Goal: Task Accomplishment & Management: Use online tool/utility

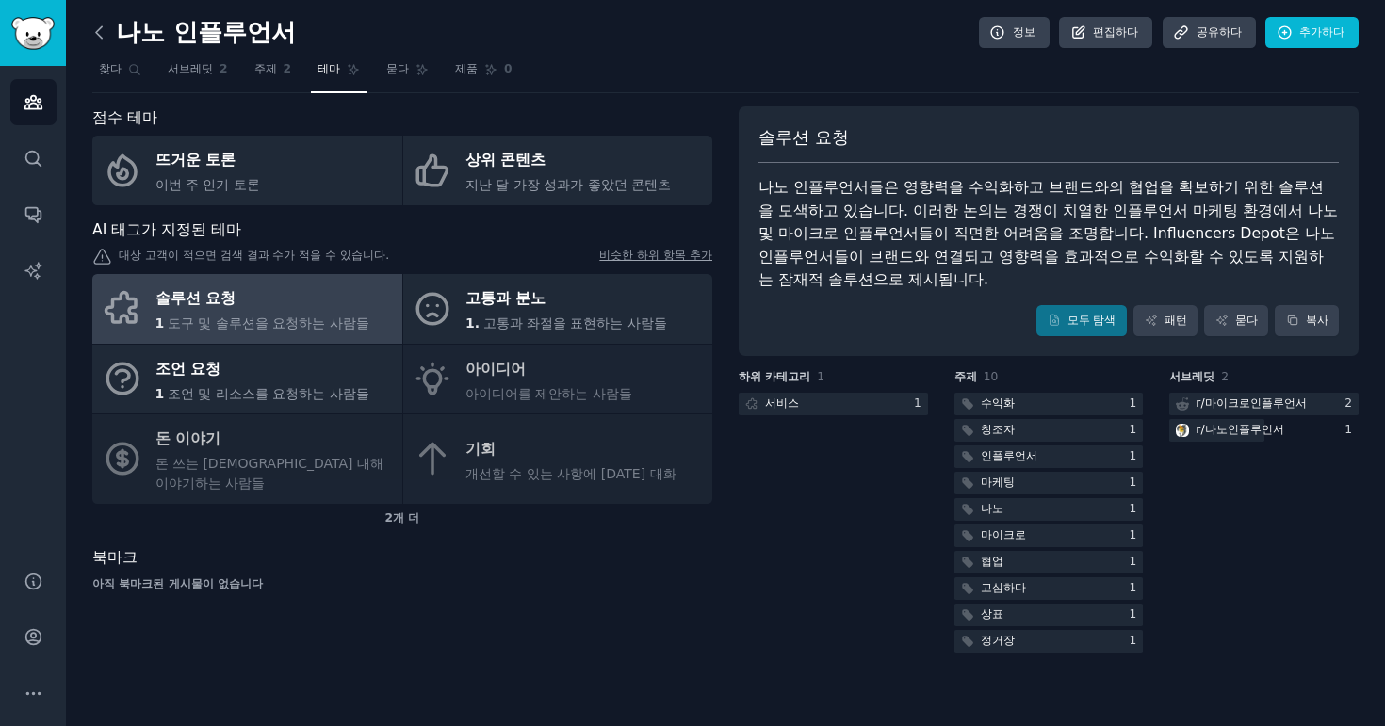
click at [96, 24] on icon at bounding box center [100, 33] width 20 height 20
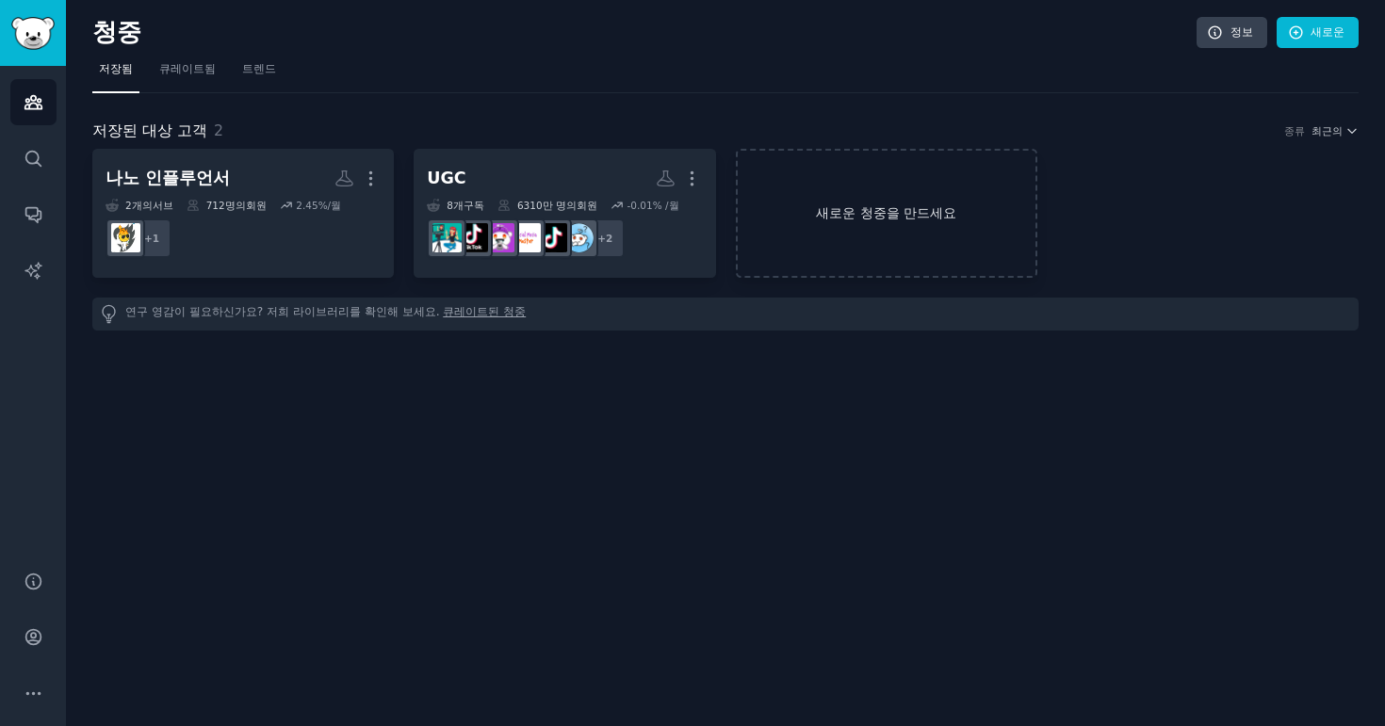
click at [847, 198] on link "새로운 청중을 만드세요" at bounding box center [887, 213] width 302 height 129
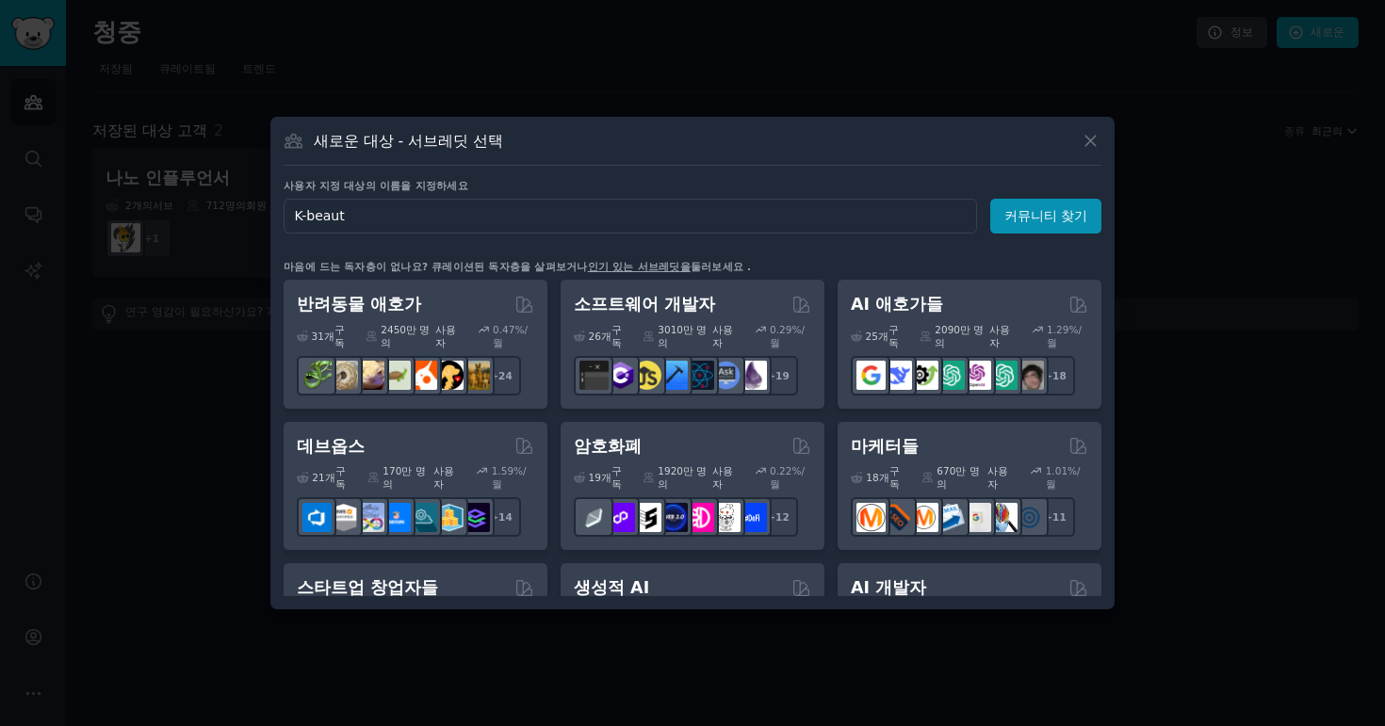
type input "K-beauty"
click button "커뮤니티 찾기" at bounding box center [1045, 216] width 111 height 35
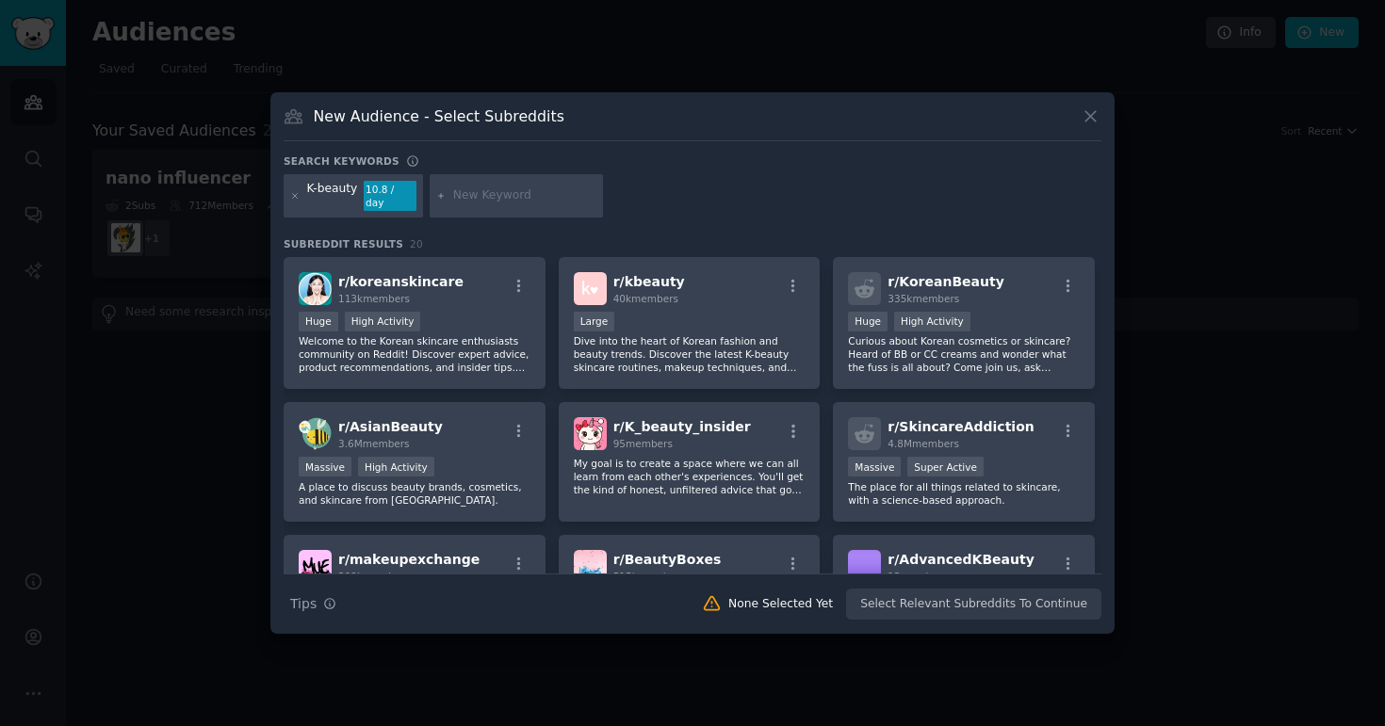
click at [751, 174] on div "Search keywords" at bounding box center [693, 165] width 818 height 20
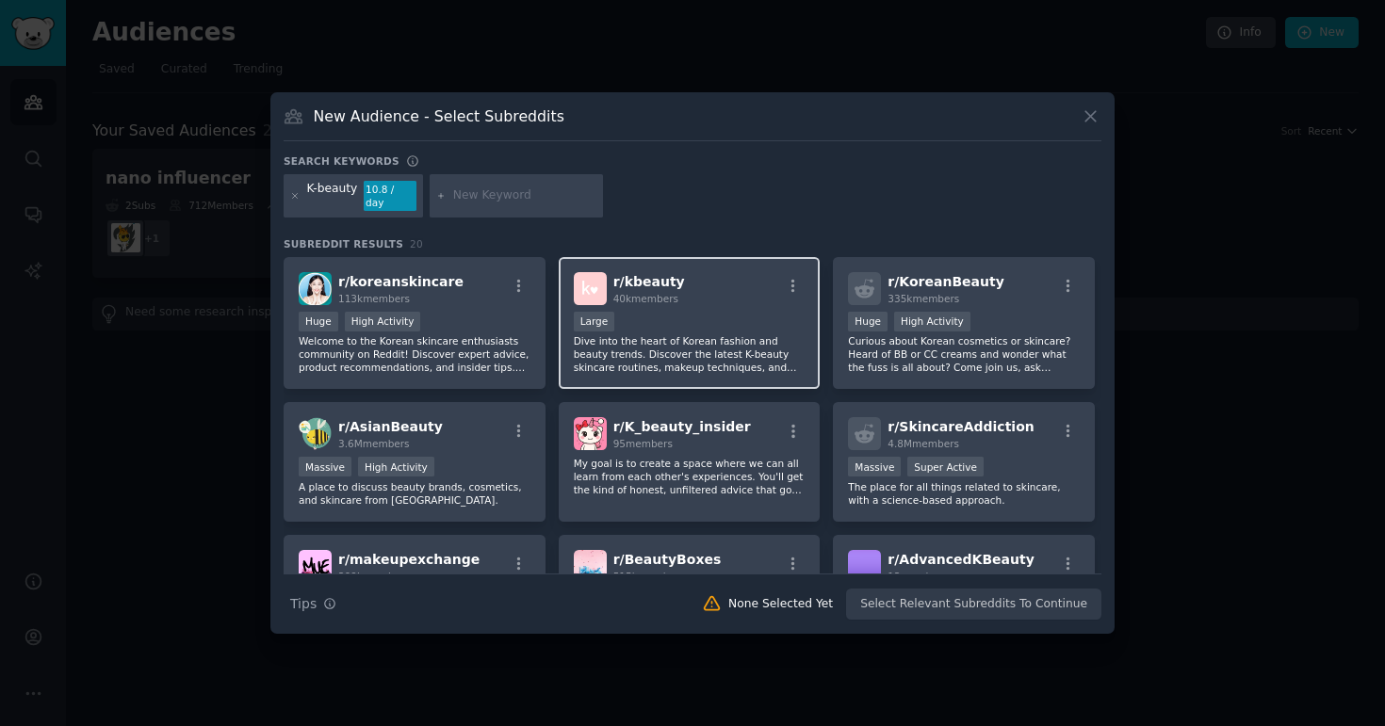
click at [722, 264] on div "r/ kbeauty 40k members 10,000 - 100,000 members Large Dive into the heart of Ko…" at bounding box center [690, 323] width 262 height 133
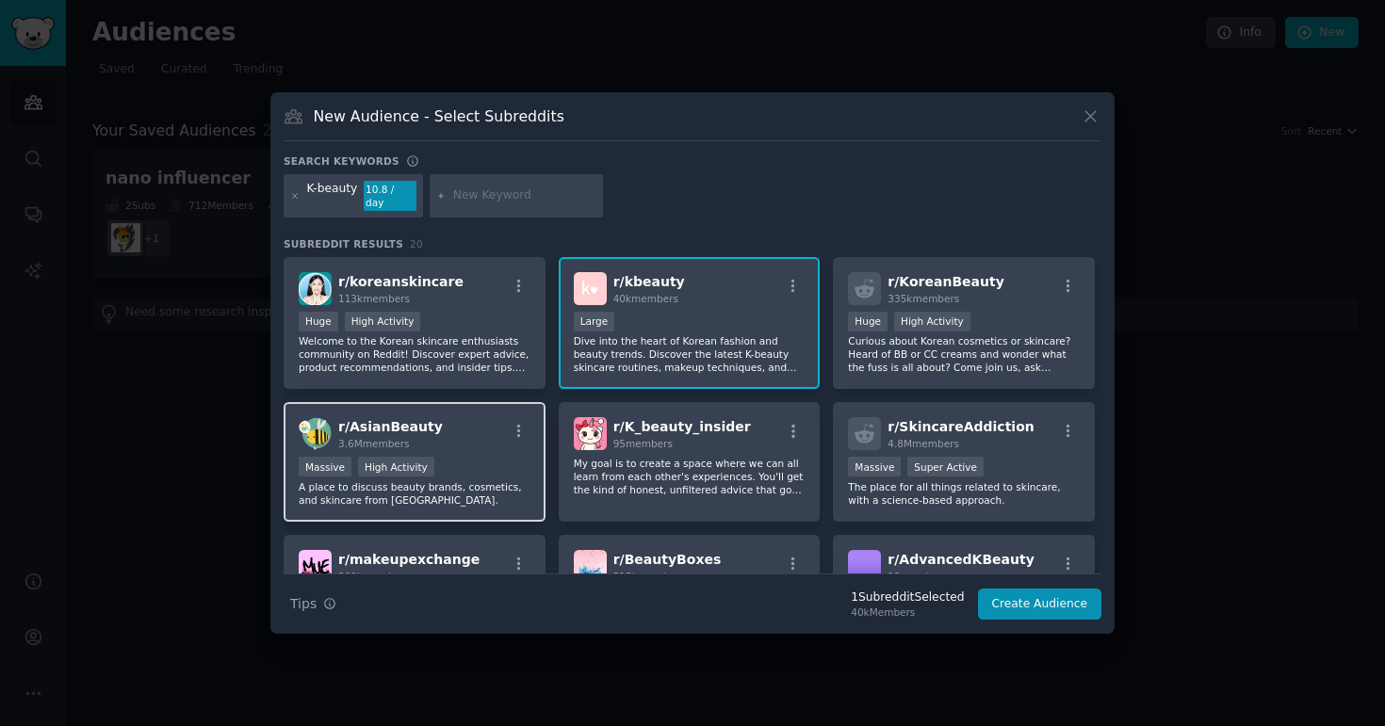
click at [507, 459] on div "Massive High Activity" at bounding box center [415, 469] width 232 height 24
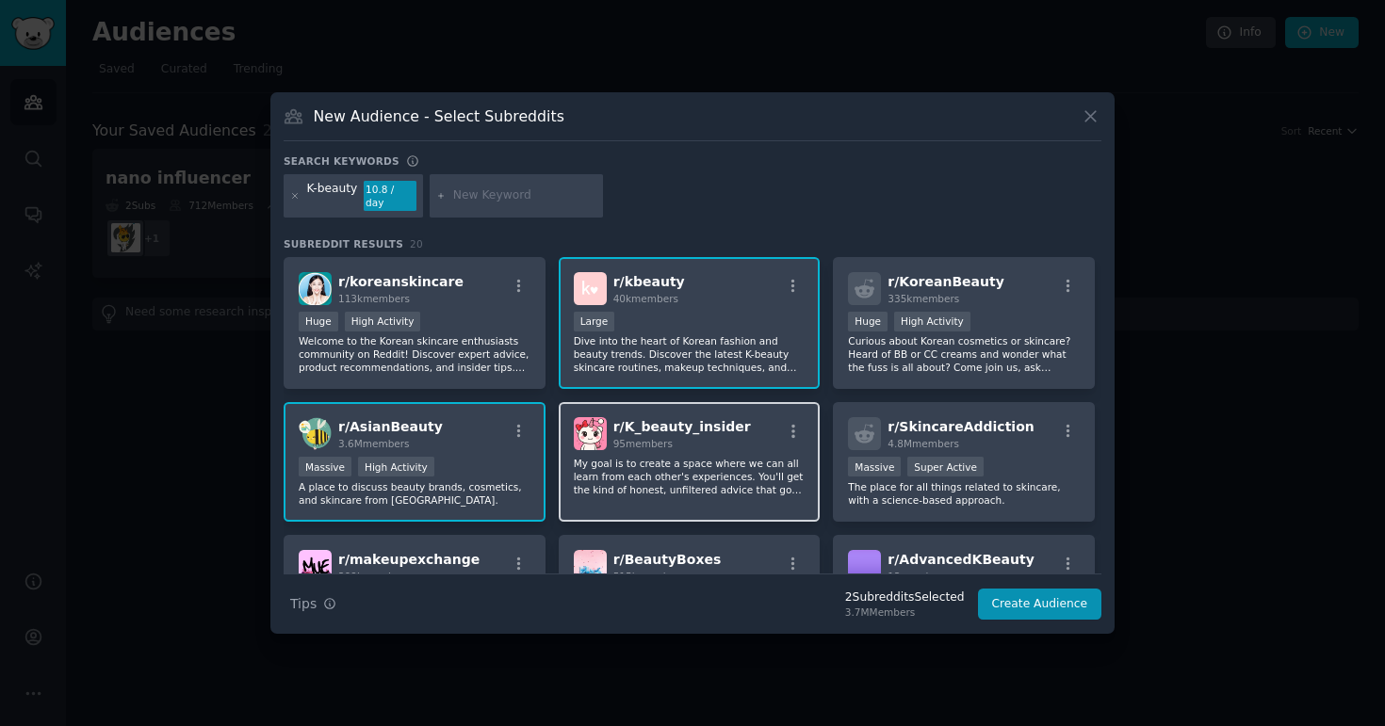
click at [747, 439] on div "r/ K_beauty_insider 95 members" at bounding box center [690, 433] width 232 height 33
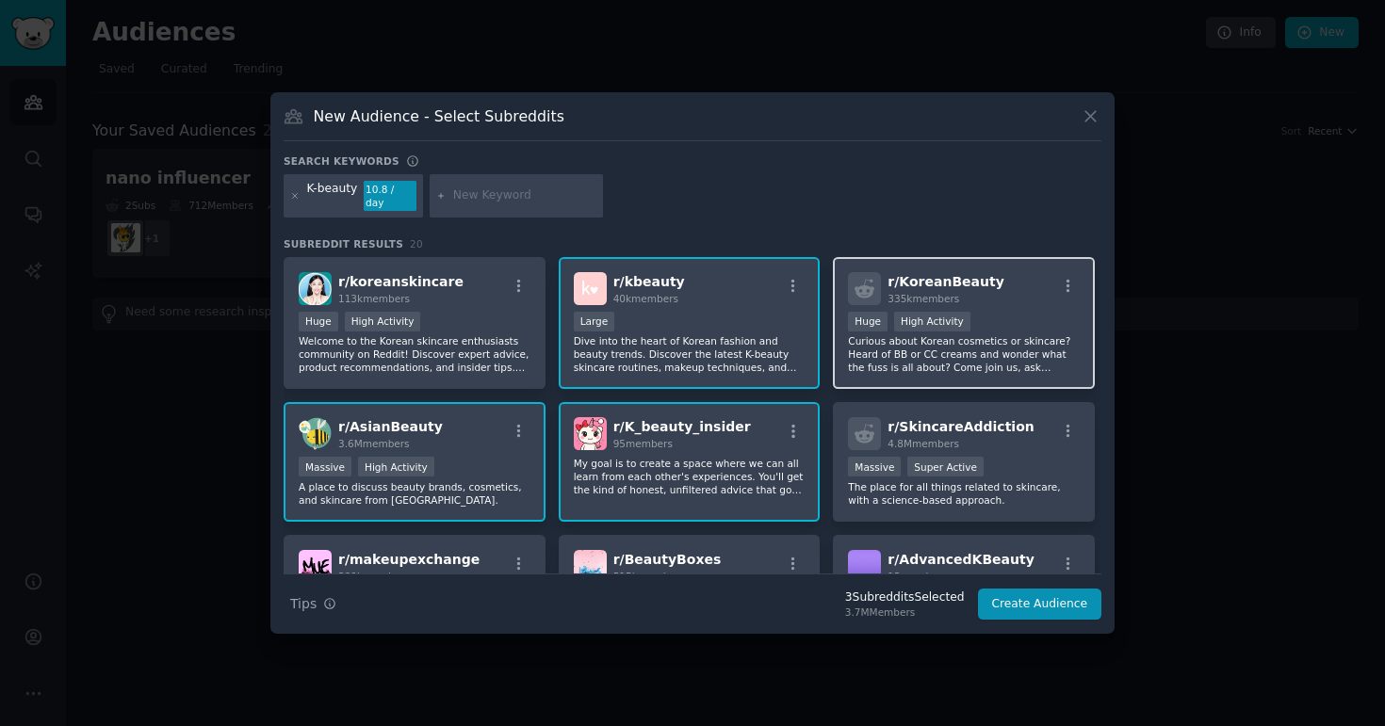
click at [1004, 322] on div ">= 80th percentile for submissions / day Huge High Activity" at bounding box center [964, 324] width 232 height 24
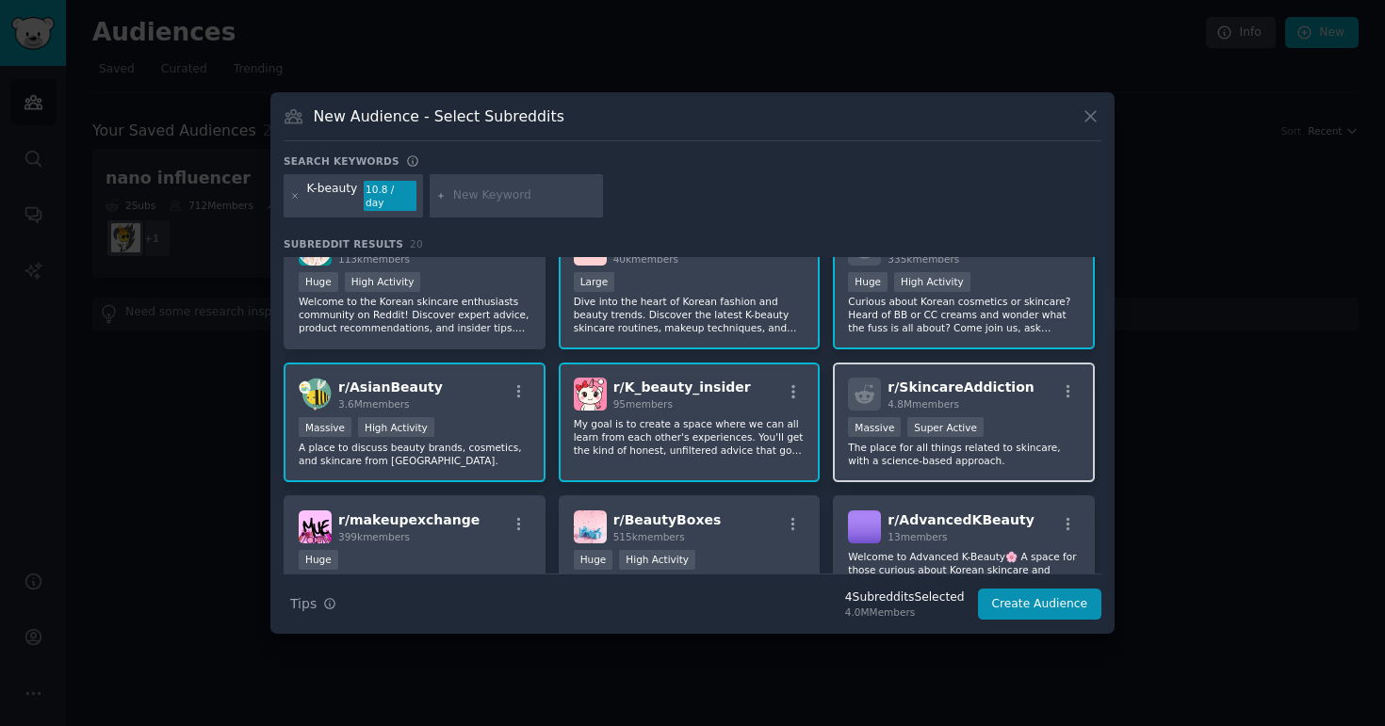
scroll to position [64, 0]
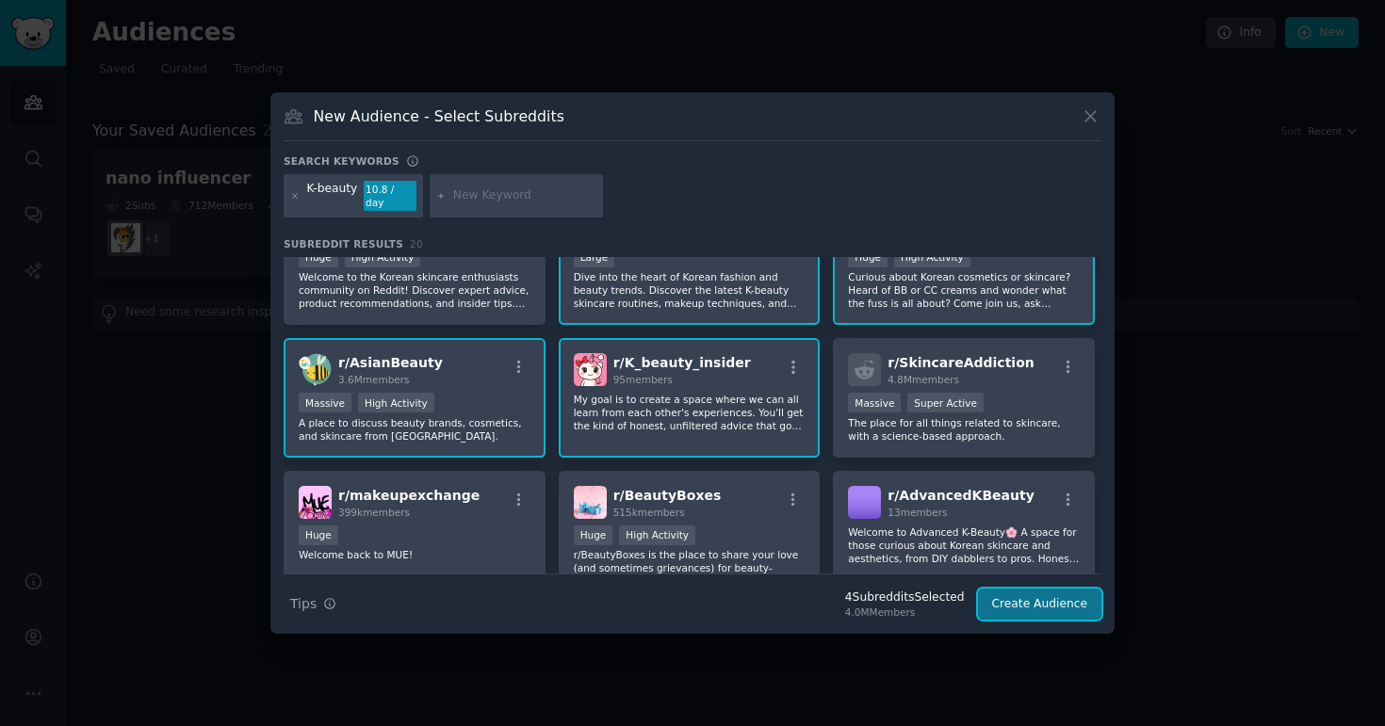
click at [1042, 601] on button "Create Audience" at bounding box center [1040, 605] width 124 height 32
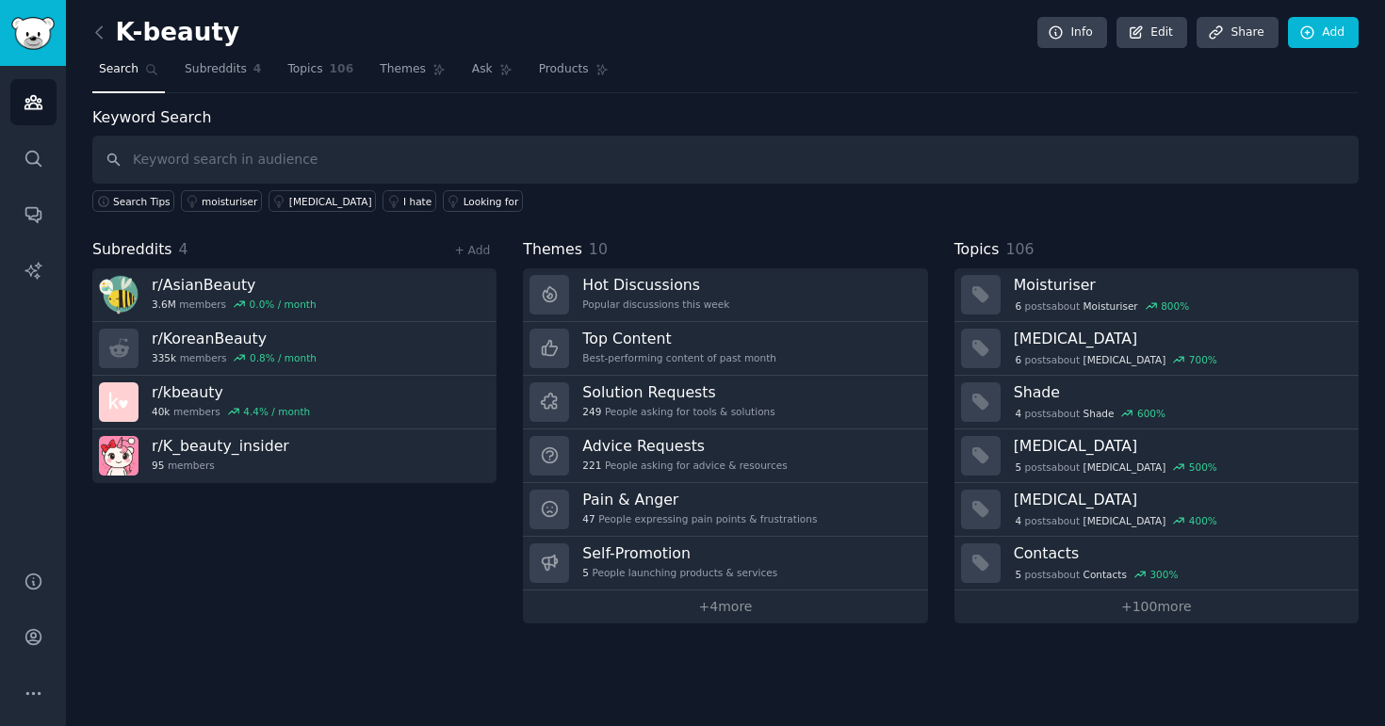
click at [197, 538] on div "Subreddits 4 + Add r/ AsianBeauty 3.6M members 0.0 % / month r/ KoreanBeauty 33…" at bounding box center [294, 430] width 404 height 385
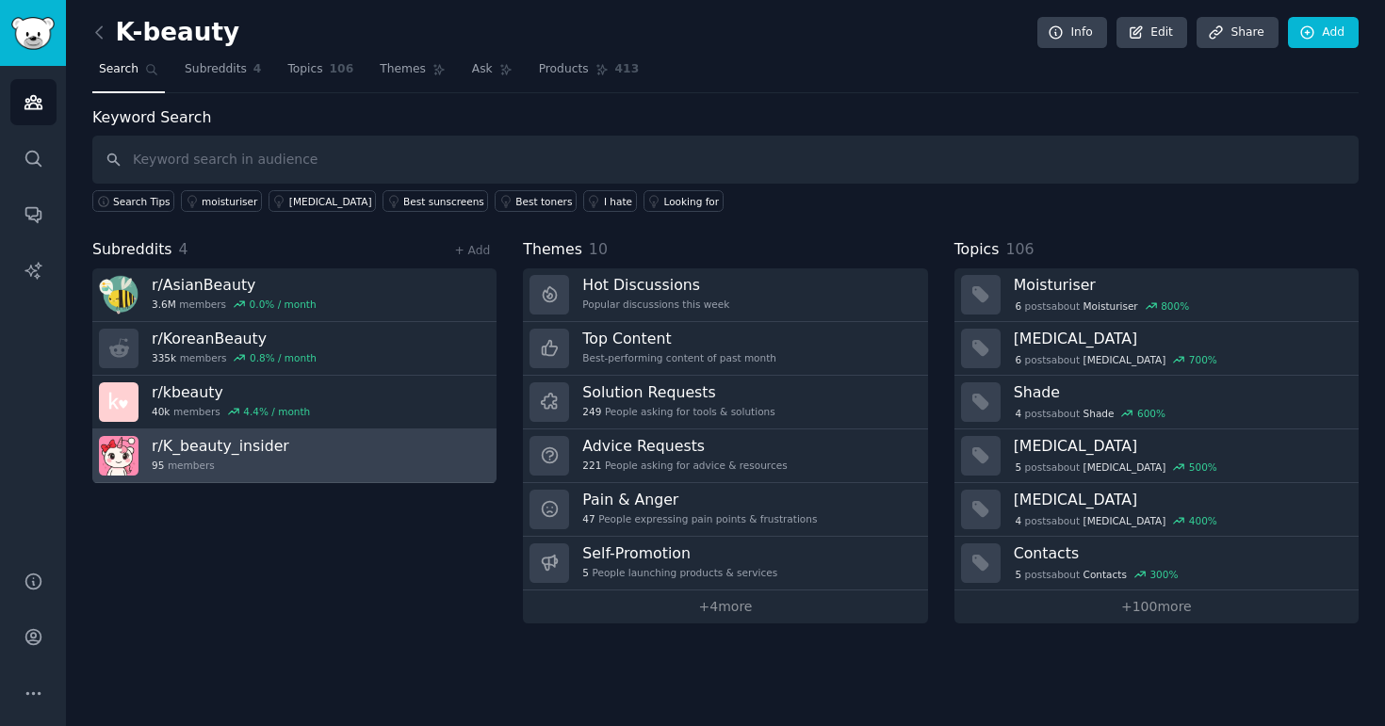
drag, startPoint x: 210, startPoint y: 553, endPoint x: 207, endPoint y: 441, distance: 112.2
click at [204, 545] on div "Subreddits 4 + Add r/ AsianBeauty 3.6M members 0.0 % / month r/ KoreanBeauty 33…" at bounding box center [294, 430] width 404 height 385
click at [260, 463] on div "95 members" at bounding box center [221, 465] width 138 height 13
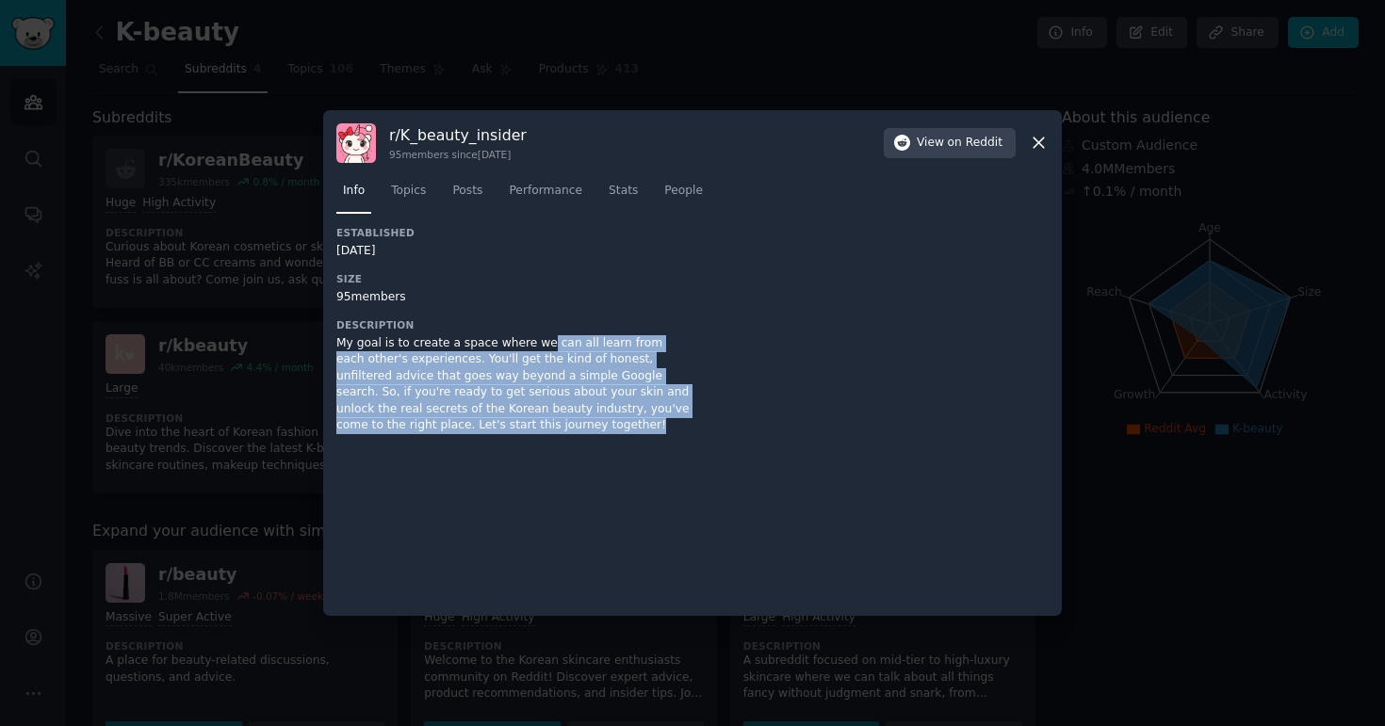
drag, startPoint x: 541, startPoint y: 343, endPoint x: 583, endPoint y: 451, distance: 116.4
click at [583, 451] on div "Established [DATE] Size 95 members Description My goal is to create a space whe…" at bounding box center [692, 414] width 712 height 377
drag, startPoint x: 575, startPoint y: 432, endPoint x: 565, endPoint y: 325, distance: 107.8
click at [565, 325] on div "Description My goal is to create a space where we can all learn from each other…" at bounding box center [514, 376] width 356 height 116
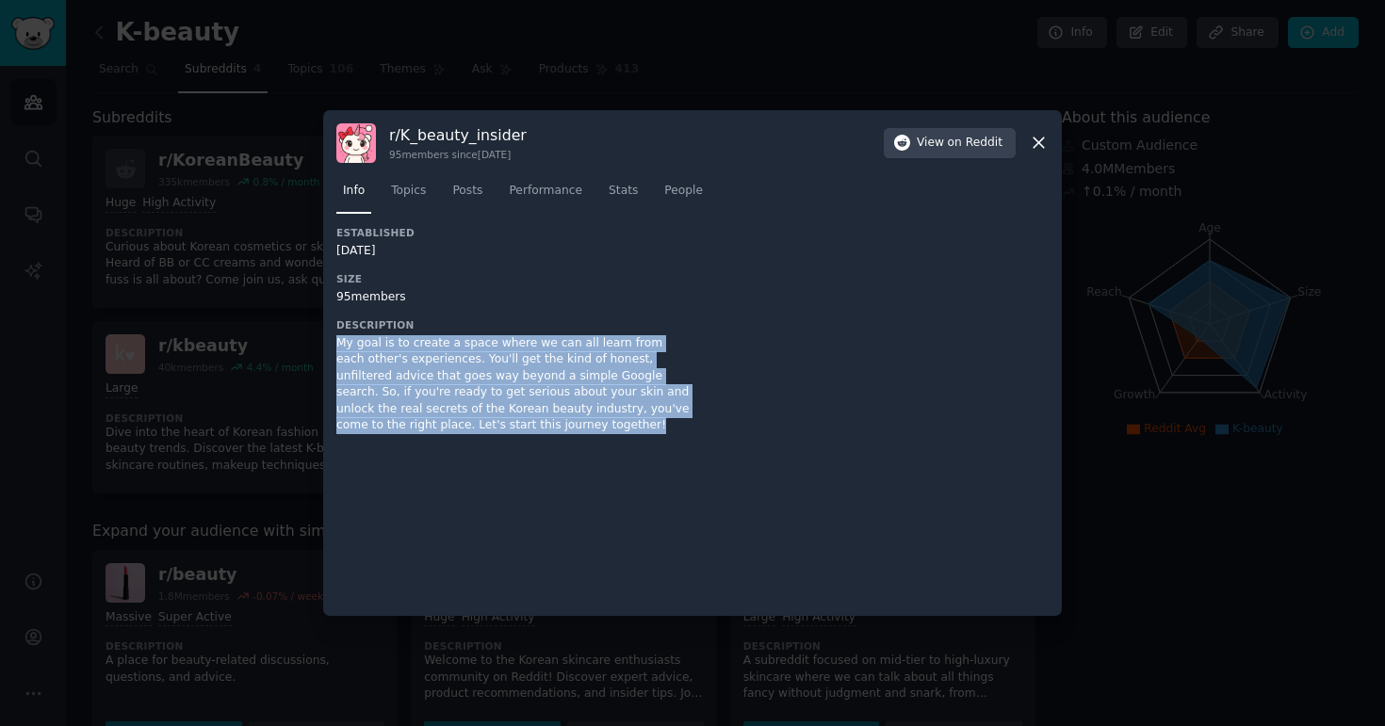
click at [565, 324] on h3 "Description" at bounding box center [514, 324] width 356 height 13
drag, startPoint x: 565, startPoint y: 324, endPoint x: 589, endPoint y: 459, distance: 136.8
click at [589, 459] on div "Established [DATE] Size 95 members Description My goal is to create a space whe…" at bounding box center [692, 414] width 712 height 377
drag, startPoint x: 579, startPoint y: 437, endPoint x: 537, endPoint y: 324, distance: 120.4
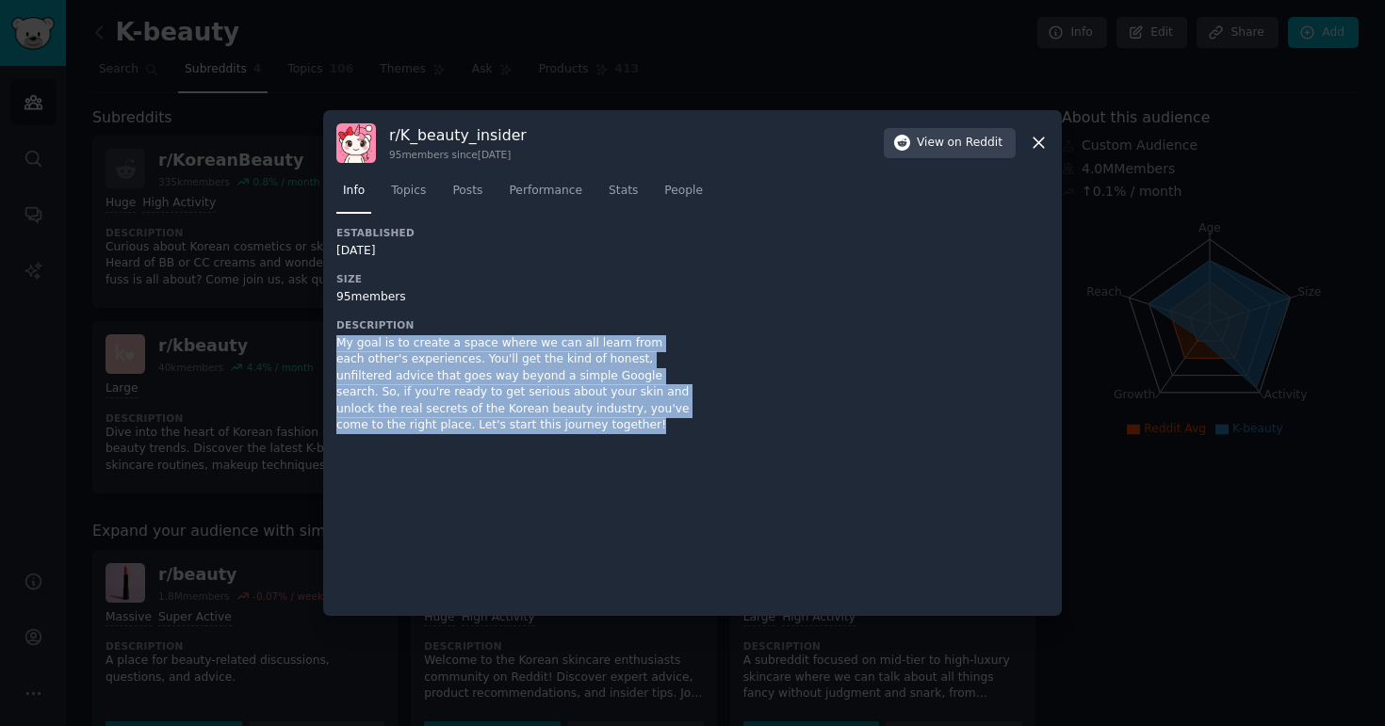
click at [537, 324] on div "Established [DATE] Size 95 members Description My goal is to create a space whe…" at bounding box center [514, 336] width 356 height 221
click at [537, 324] on h3 "Description" at bounding box center [514, 324] width 356 height 13
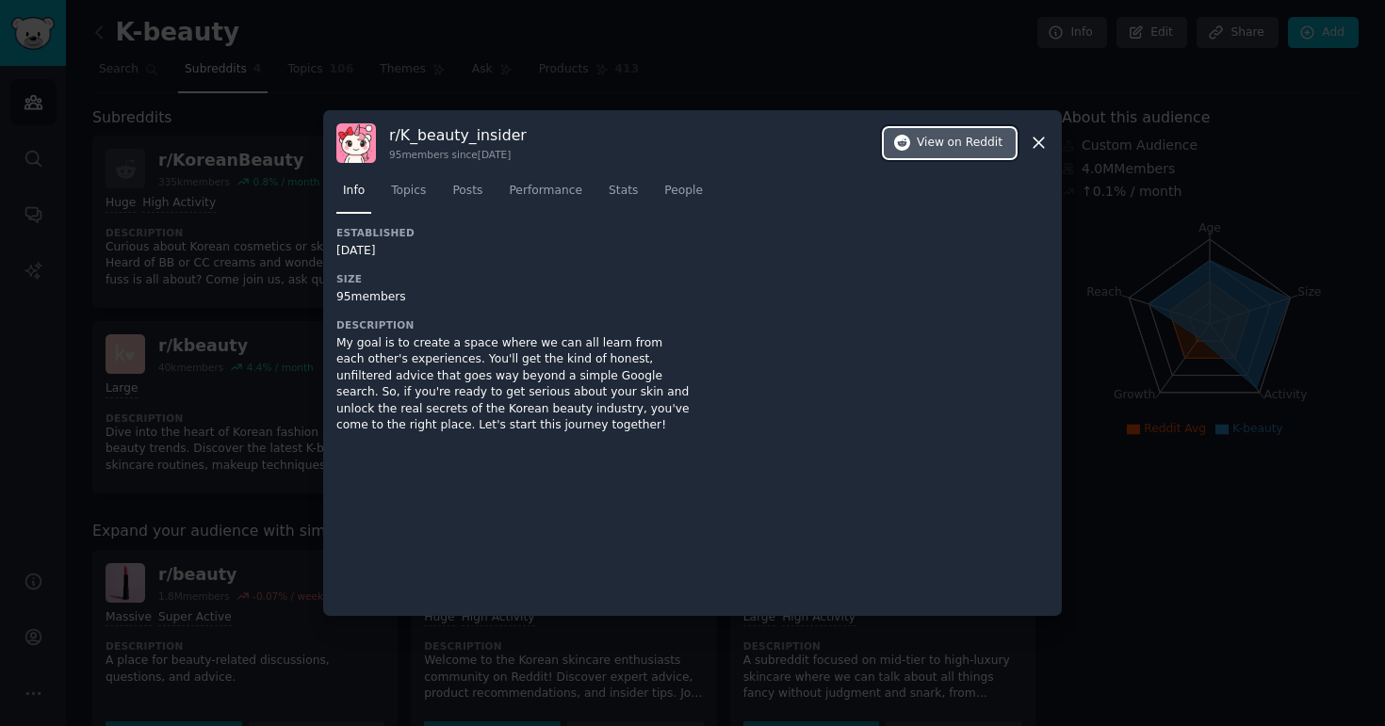
click at [927, 143] on span "View on Reddit" at bounding box center [960, 143] width 86 height 17
click at [1035, 137] on icon at bounding box center [1039, 143] width 20 height 20
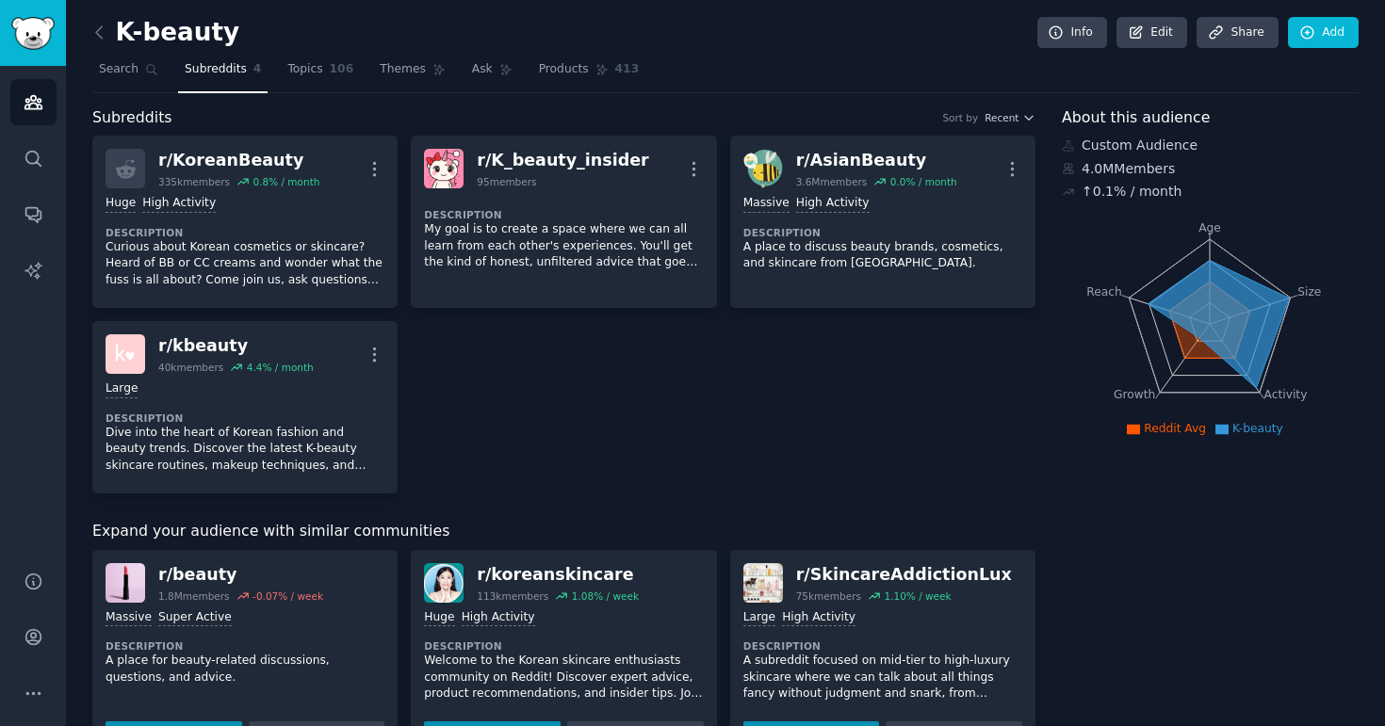
click at [480, 407] on div "r/ KoreanBeauty 335k members 0.8 % / month More Huge High Activity Description …" at bounding box center [563, 315] width 943 height 358
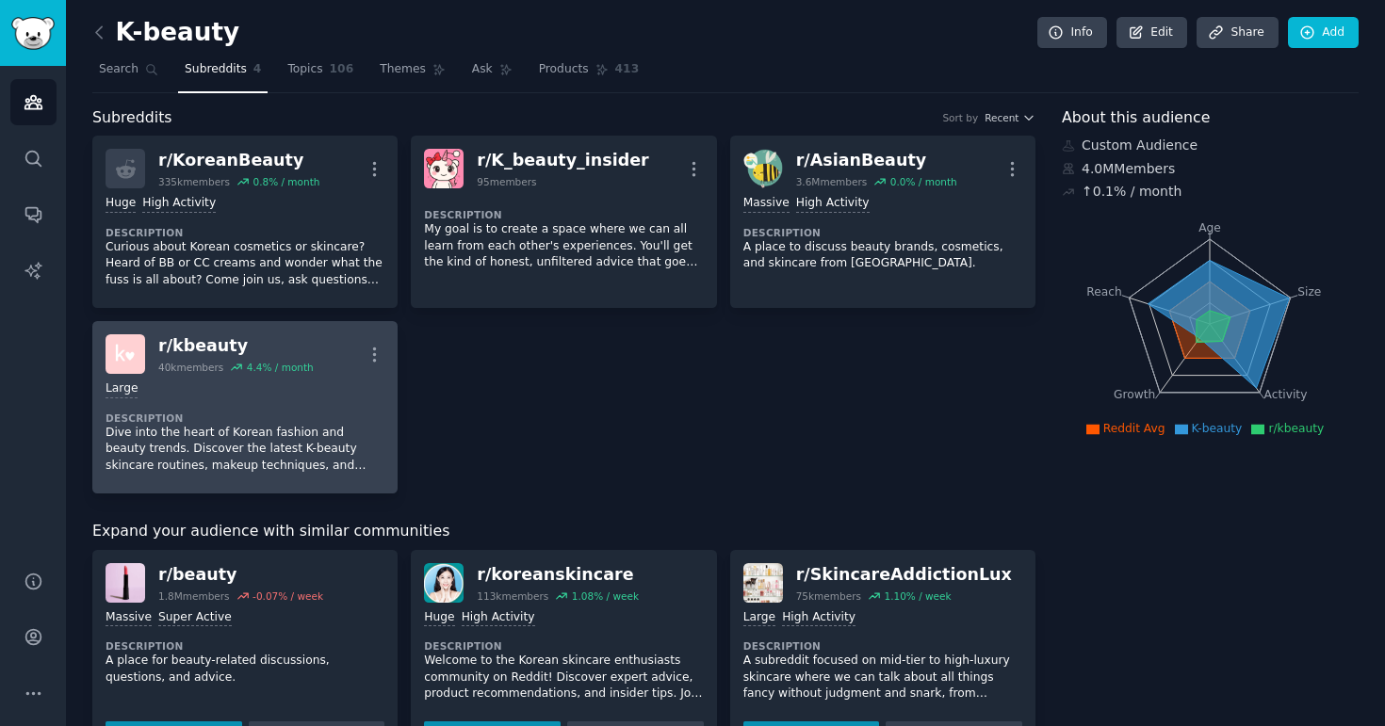
click at [296, 388] on div "Large" at bounding box center [245, 390] width 279 height 18
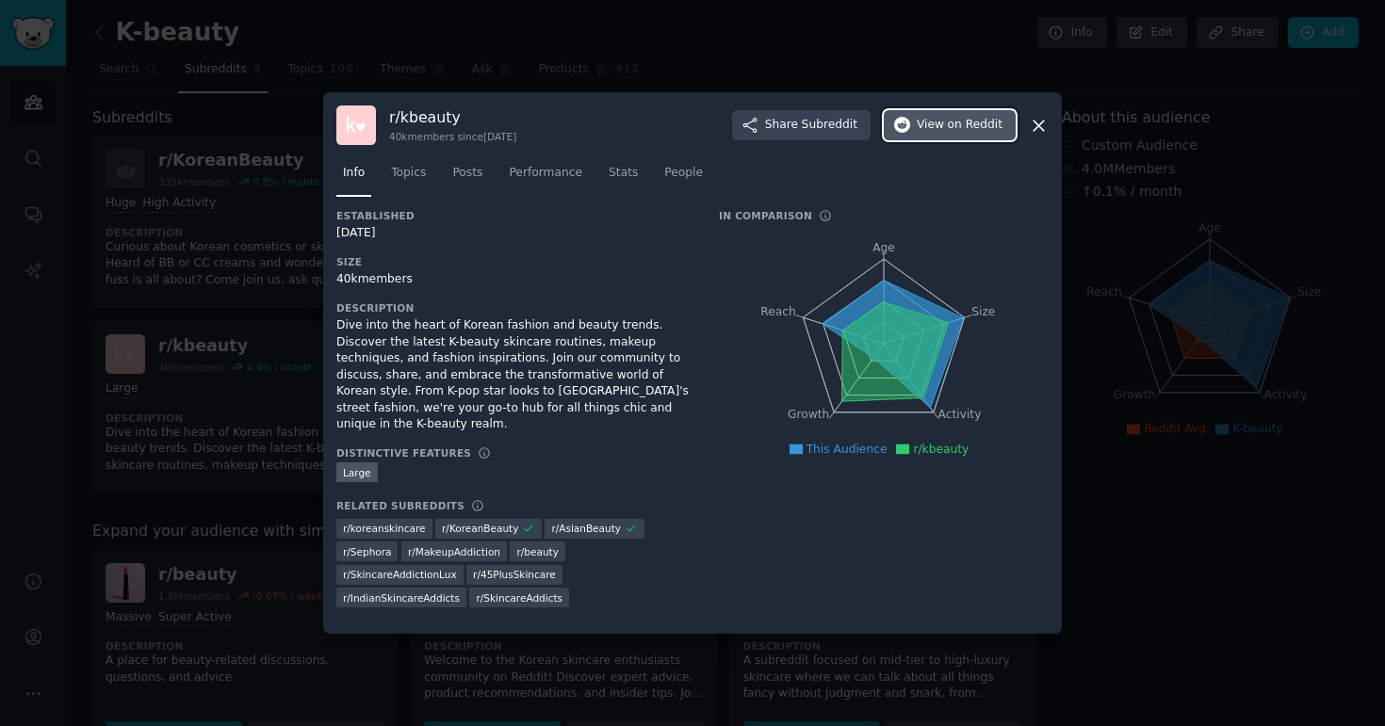
click at [926, 140] on button "View on Reddit" at bounding box center [950, 125] width 132 height 30
click at [1037, 136] on icon at bounding box center [1039, 126] width 20 height 20
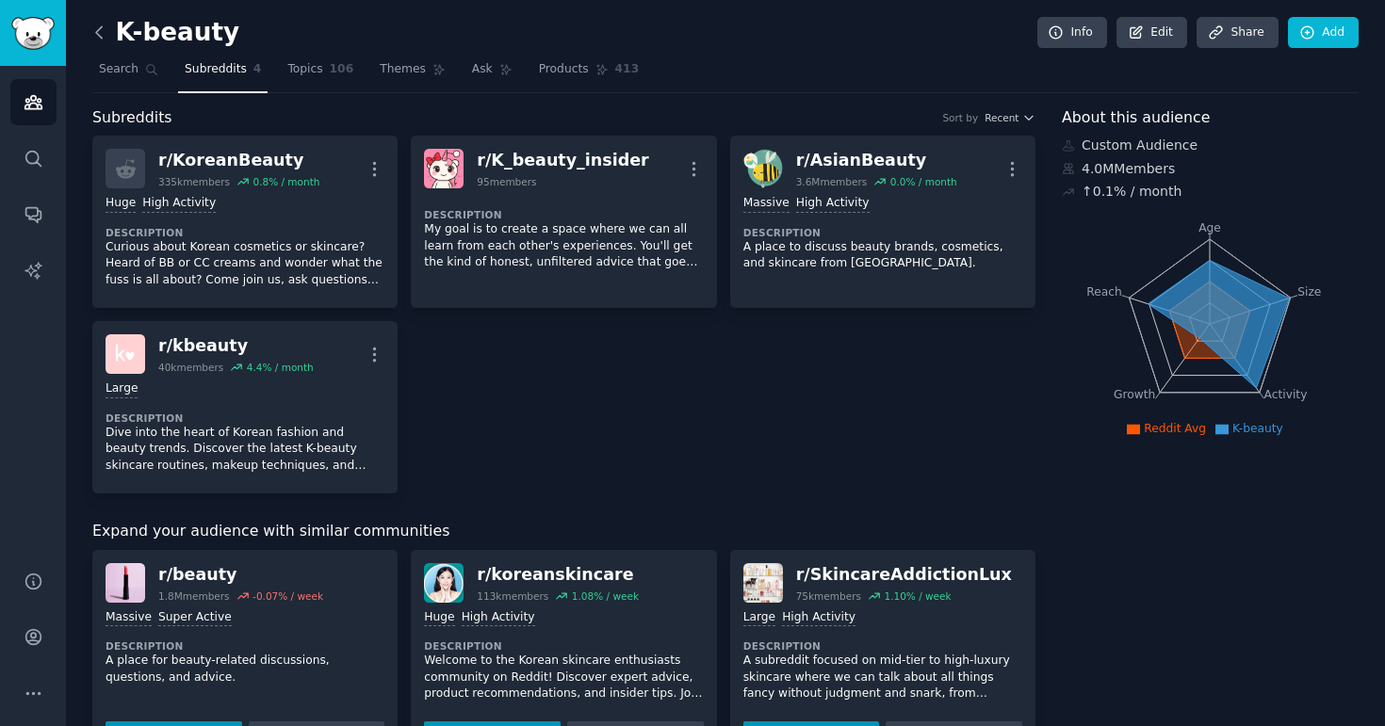
click at [99, 29] on icon at bounding box center [100, 33] width 20 height 20
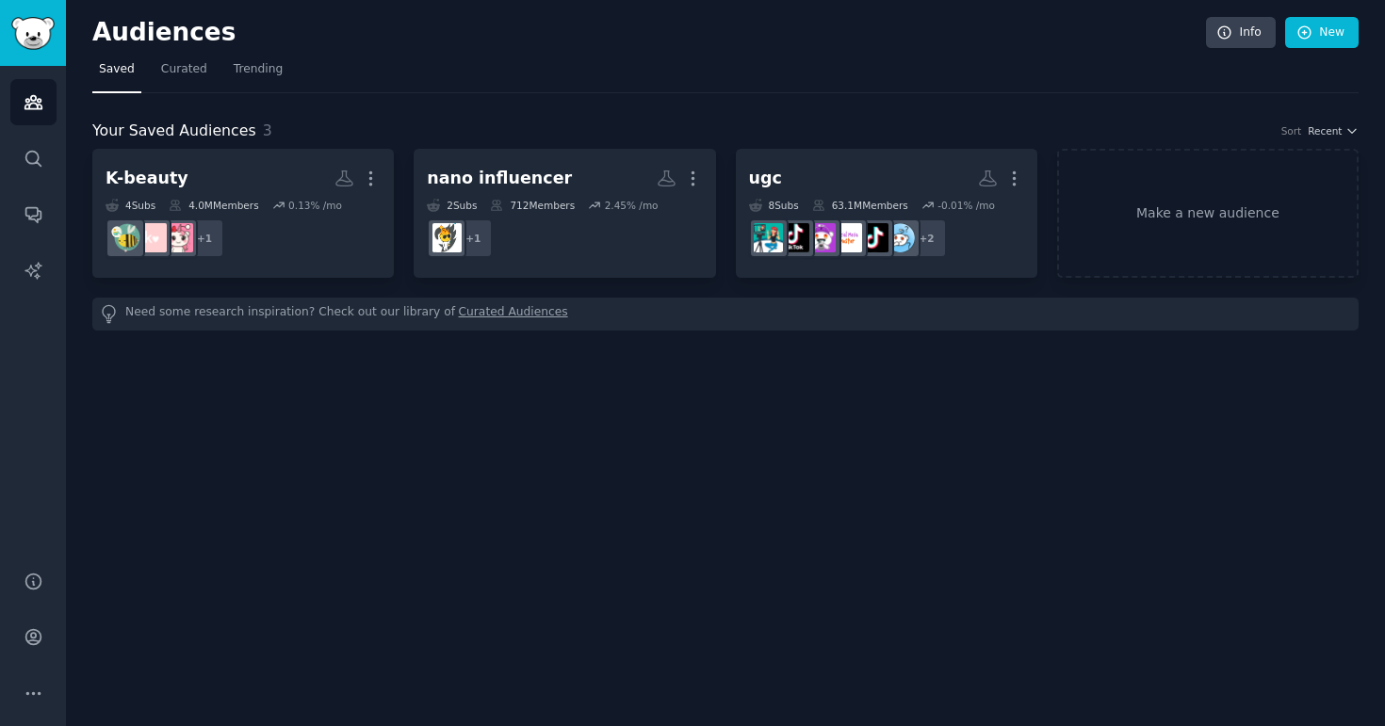
click at [927, 545] on div "Audiences Info New Saved Curated Trending Your Saved Audiences 3 Sort Recent K-…" at bounding box center [725, 363] width 1319 height 726
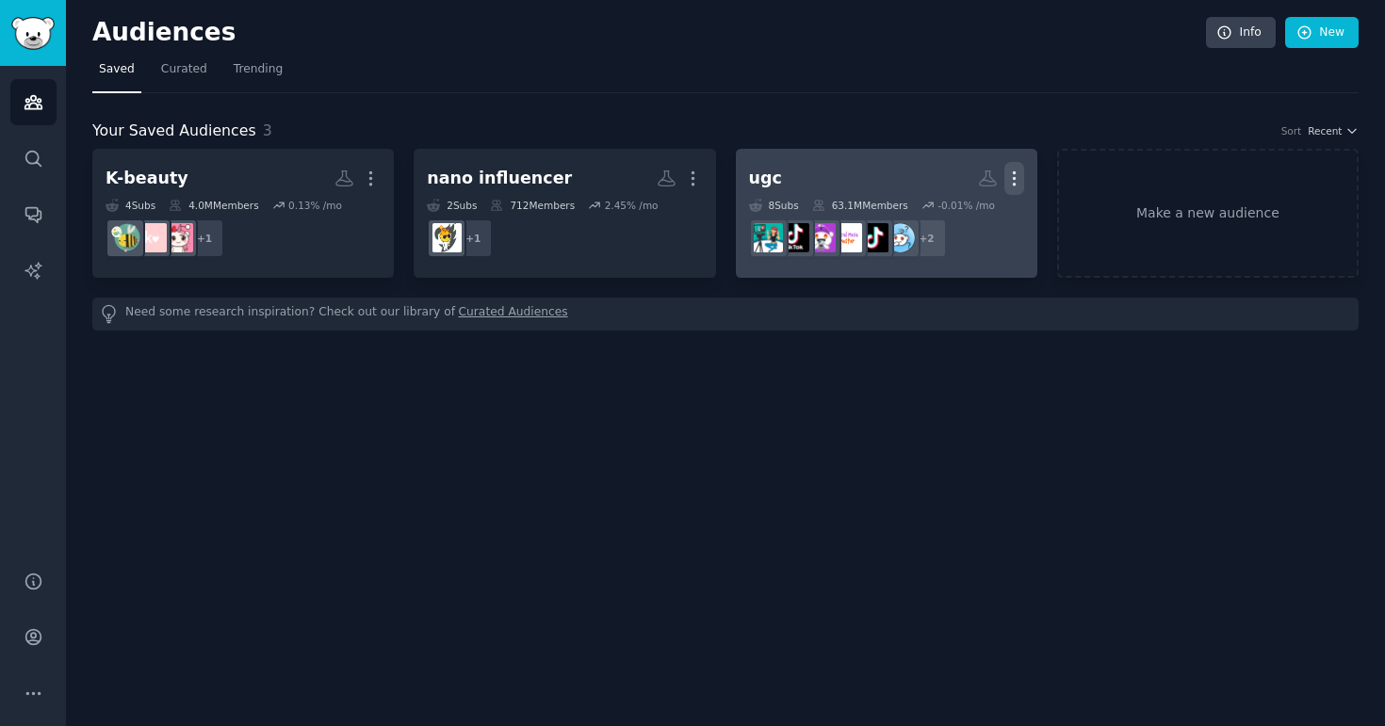
click at [1020, 184] on icon "button" at bounding box center [1014, 179] width 20 height 20
click at [949, 221] on p "Delete" at bounding box center [962, 218] width 43 height 20
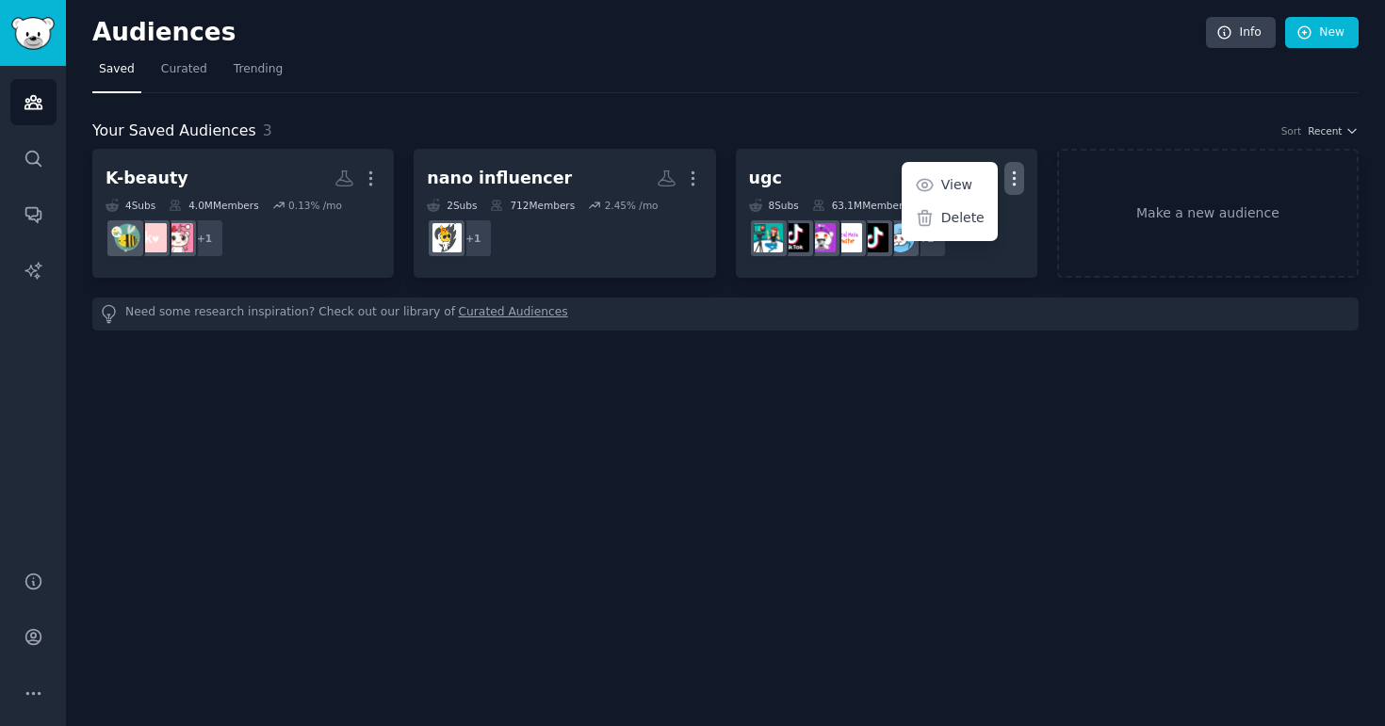
click at [813, 484] on div "Audiences Info New Saved Curated Trending Your Saved Audiences 3 Sort Recent K-…" at bounding box center [725, 363] width 1319 height 726
click at [860, 532] on div "Audiences Info New Saved Curated Trending Your Saved Audiences 3 Sort Recent K-…" at bounding box center [725, 363] width 1319 height 726
click at [861, 533] on div "Audiences Info New Saved Curated Trending Your Saved Audiences 3 Sort Recent K-…" at bounding box center [725, 363] width 1319 height 726
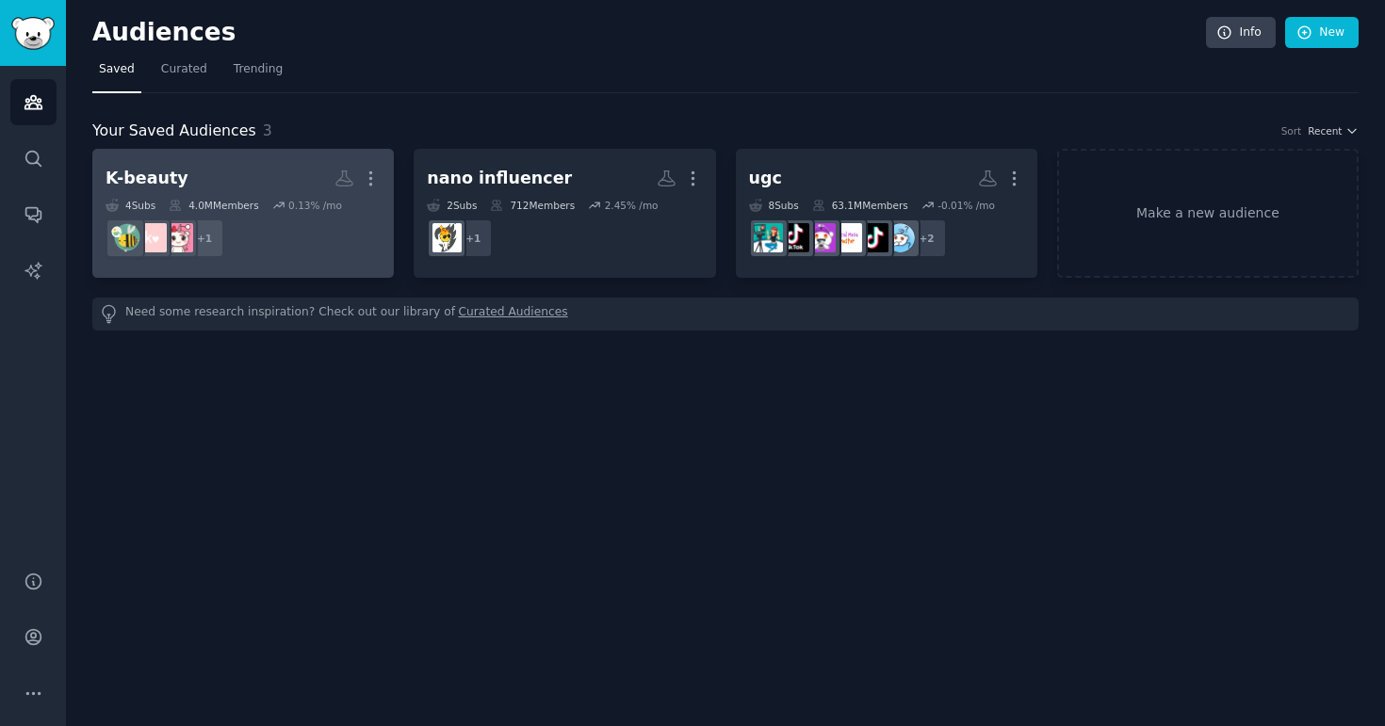
click at [315, 239] on dd "+ 1" at bounding box center [243, 238] width 275 height 53
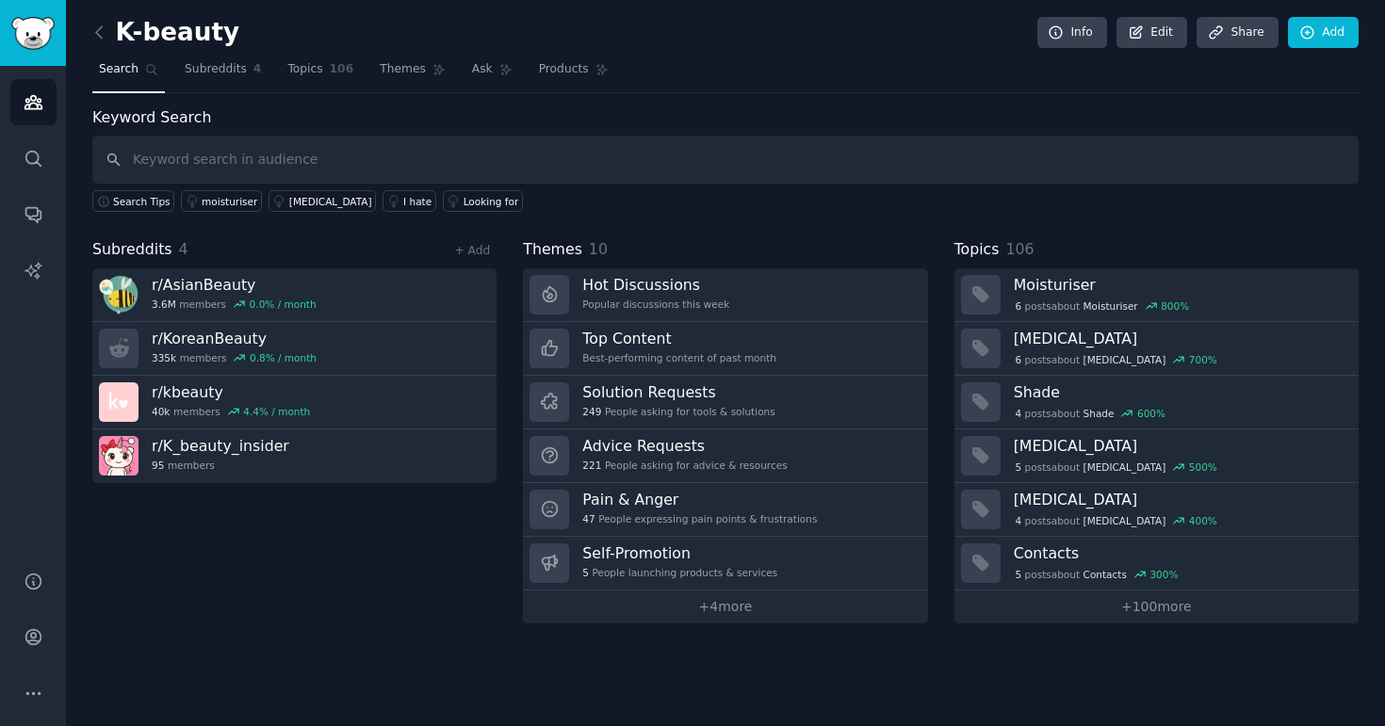
click at [371, 558] on div "Subreddits 4 + Add r/ AsianBeauty 3.6M members 0.0 % / month r/ KoreanBeauty 33…" at bounding box center [294, 430] width 404 height 385
click at [188, 603] on div "Subreddits 4 + Add r/ AsianBeauty 3.6M members 0.0 % / month r/ KoreanBeauty 33…" at bounding box center [294, 430] width 404 height 385
click at [766, 75] on nav "Search Subreddits 4 Topics 106 Themes Ask Products 413" at bounding box center [725, 74] width 1266 height 39
click at [400, 592] on div "Subreddits 4 + Add r/ AsianBeauty 3.6M members 0.0 % / month r/ KoreanBeauty 33…" at bounding box center [294, 430] width 404 height 385
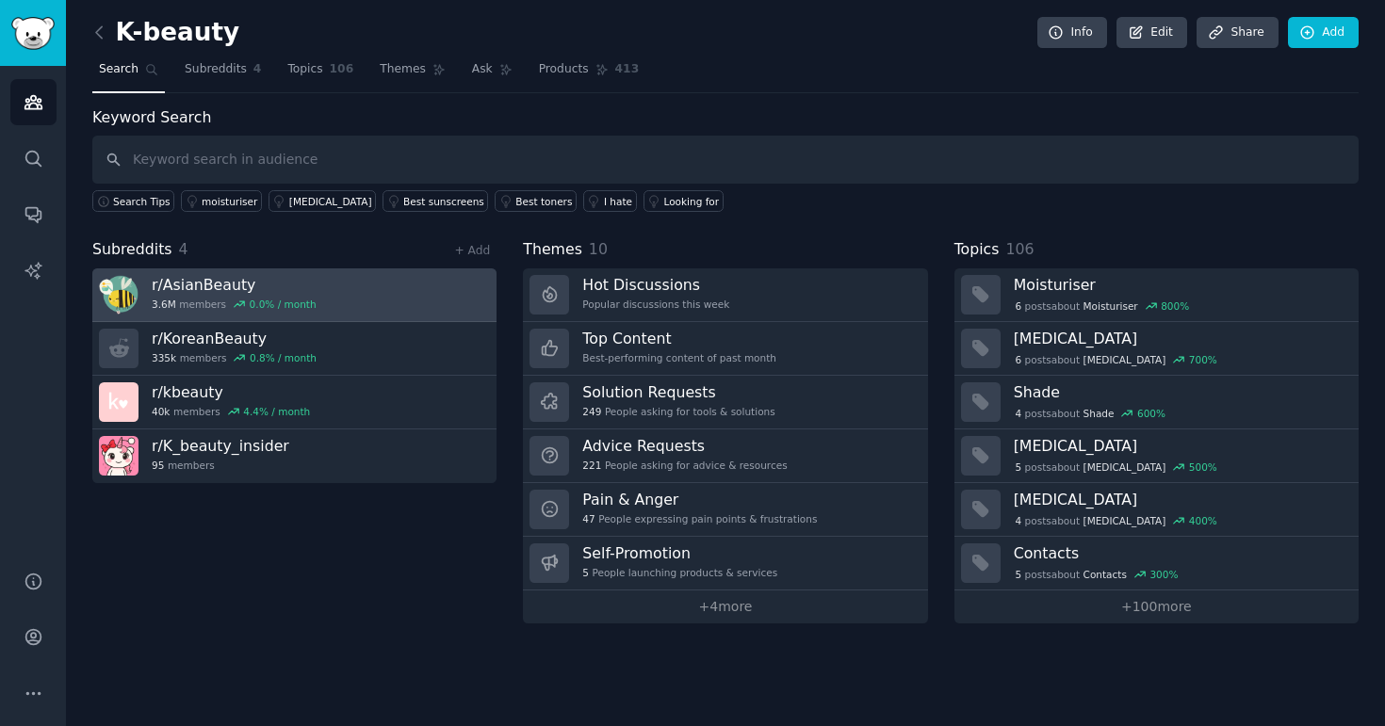
drag, startPoint x: 360, startPoint y: 585, endPoint x: 308, endPoint y: 278, distance: 311.5
click at [304, 274] on div "Subreddits 4 + Add r/ AsianBeauty 3.6M members 0.0 % / month r/ KoreanBeauty 33…" at bounding box center [294, 430] width 404 height 385
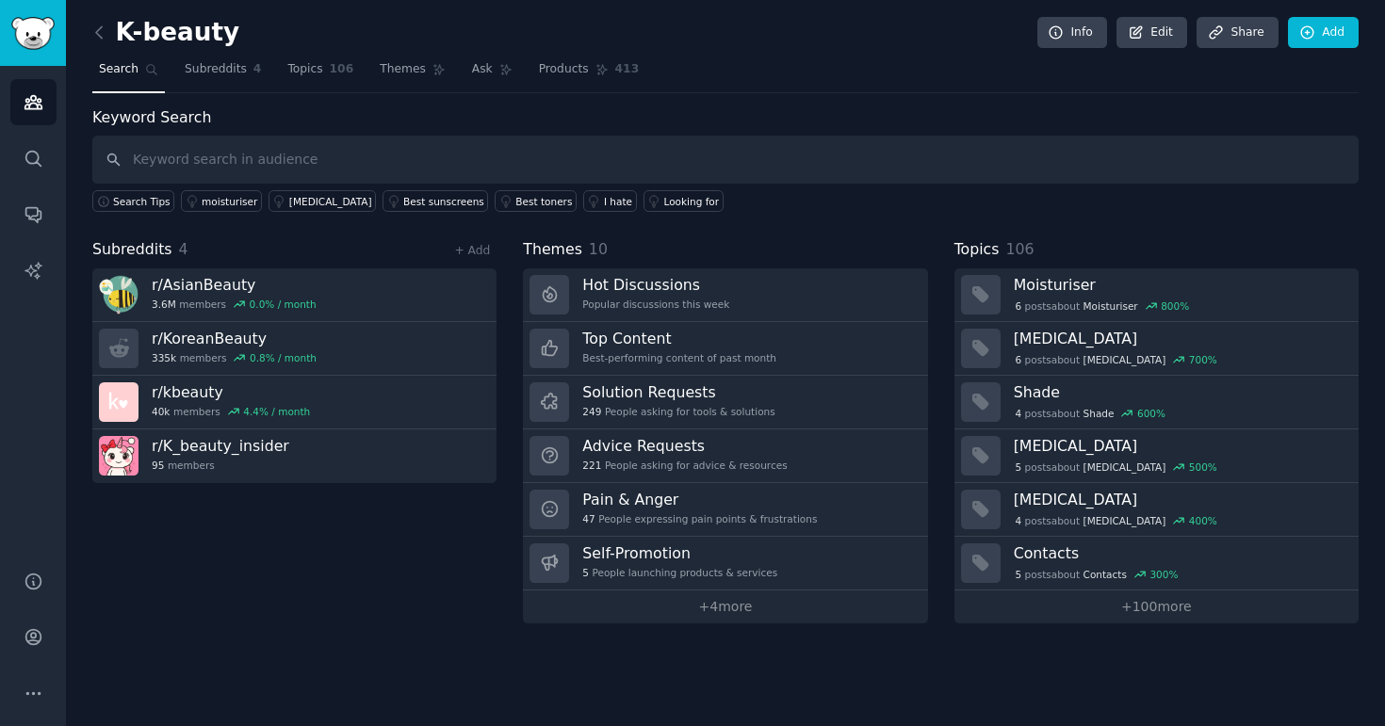
click at [323, 616] on div "Subreddits 4 + Add r/ AsianBeauty 3.6M members 0.0 % / month r/ KoreanBeauty 33…" at bounding box center [294, 430] width 404 height 385
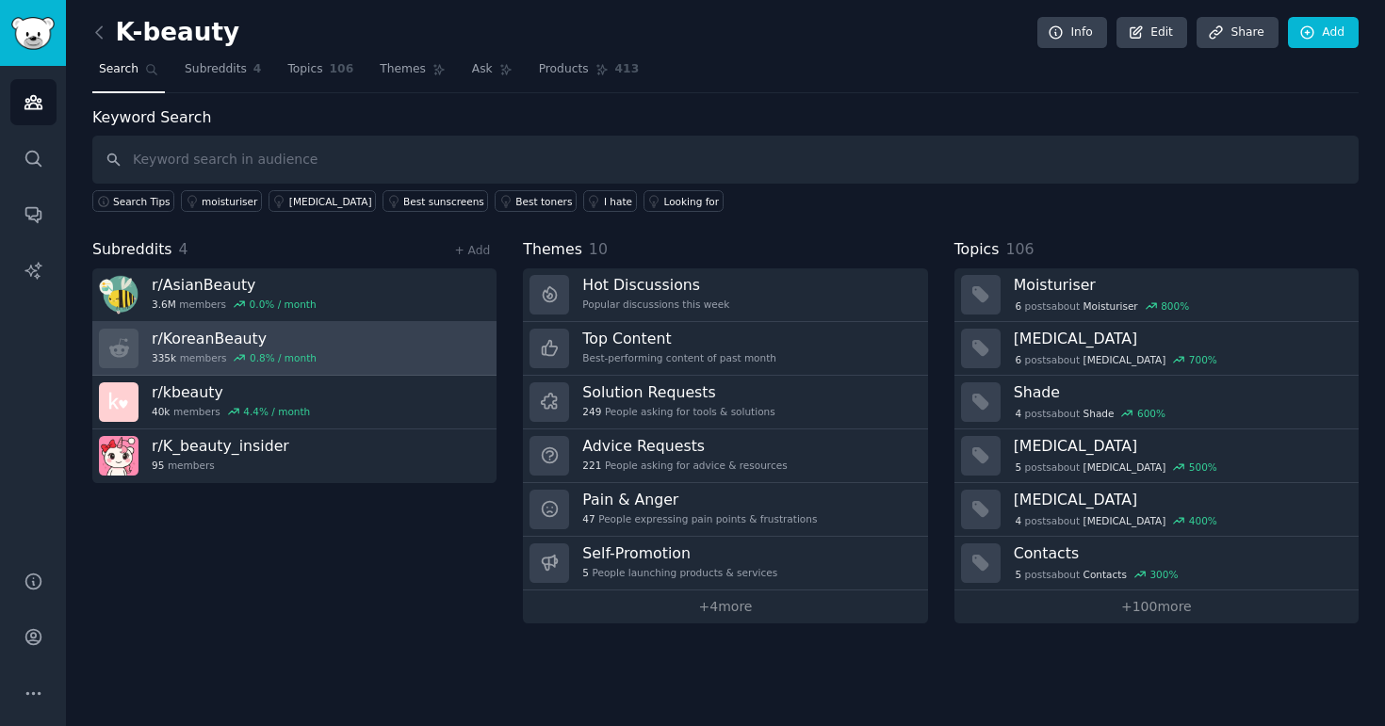
click at [224, 339] on h3 "r/ KoreanBeauty" at bounding box center [234, 339] width 165 height 20
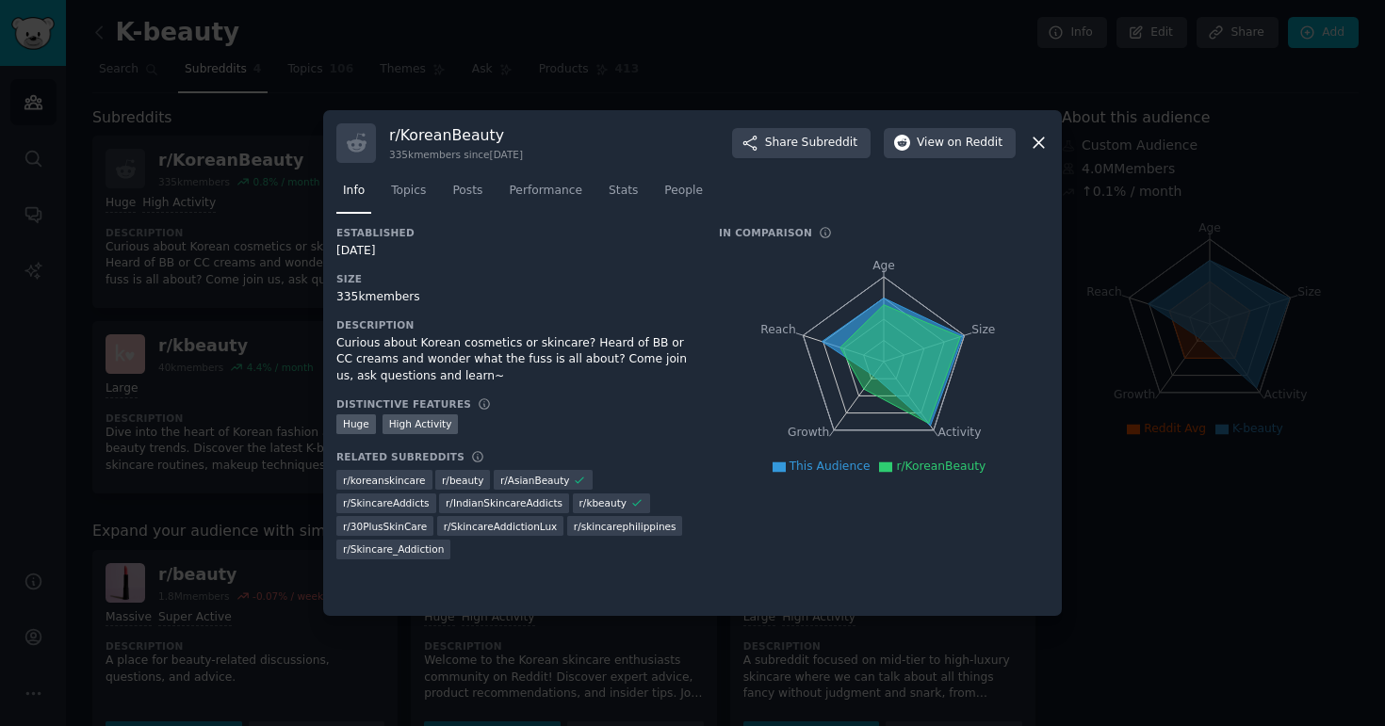
click at [783, 567] on div "Established [DATE] Size 335k members Description Curious about Korean cosmetics…" at bounding box center [692, 414] width 712 height 377
click at [937, 138] on span "View on Reddit" at bounding box center [960, 143] width 86 height 17
drag, startPoint x: 513, startPoint y: 137, endPoint x: 383, endPoint y: 130, distance: 129.3
click at [383, 130] on div "r/ KoreanBeauty 335k members since [DATE] Share Subreddit View on Reddit" at bounding box center [692, 143] width 712 height 40
copy h3 "r/ KoreanBeauty"
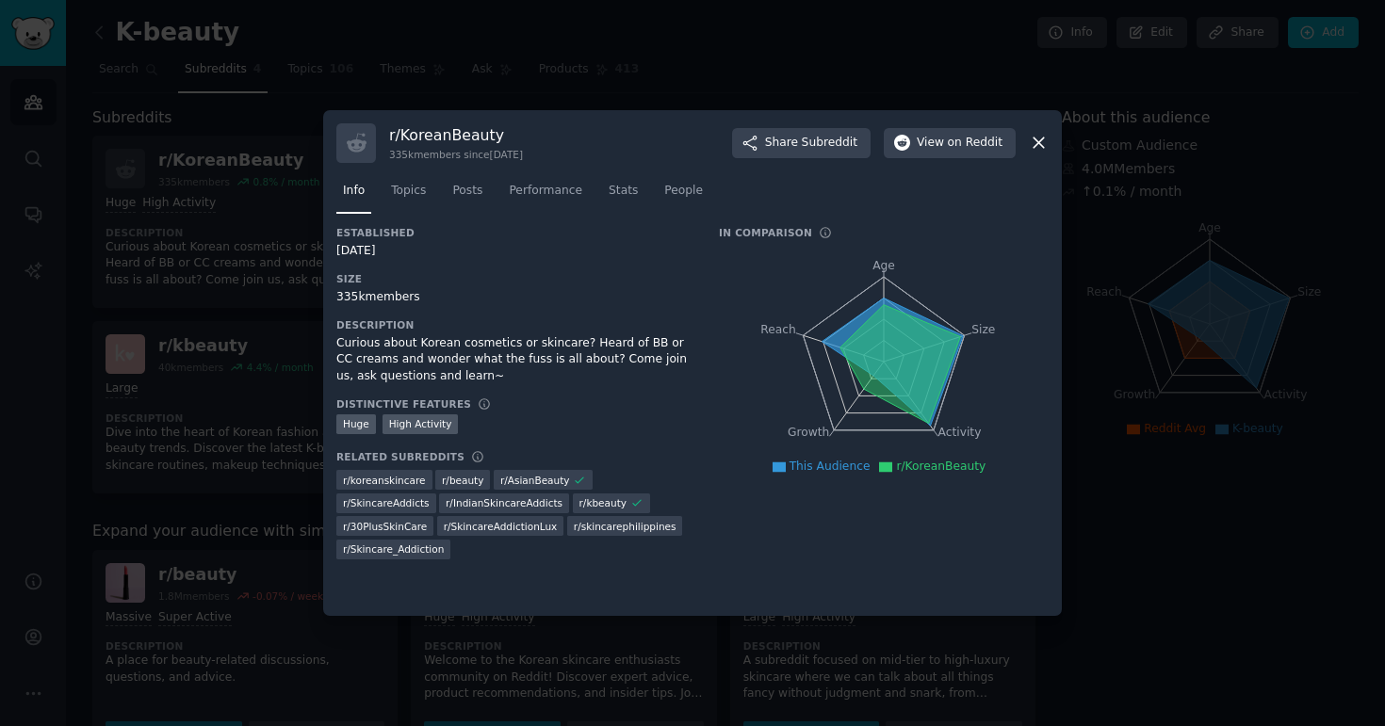
click at [563, 130] on div "r/ KoreanBeauty 335k members since [DATE] Share Subreddit View on Reddit" at bounding box center [692, 143] width 712 height 40
drag, startPoint x: 614, startPoint y: 149, endPoint x: 454, endPoint y: 119, distance: 163.0
click at [454, 119] on div "r/ KoreanBeauty 335k members since [DATE] Share Subreddit View on Reddit Info T…" at bounding box center [692, 363] width 739 height 507
click at [615, 135] on div "r/ KoreanBeauty 335k members since [DATE] Share Subreddit View on Reddit" at bounding box center [692, 143] width 712 height 40
click at [973, 150] on span "on Reddit" at bounding box center [975, 143] width 55 height 17
